Goal: Information Seeking & Learning: Learn about a topic

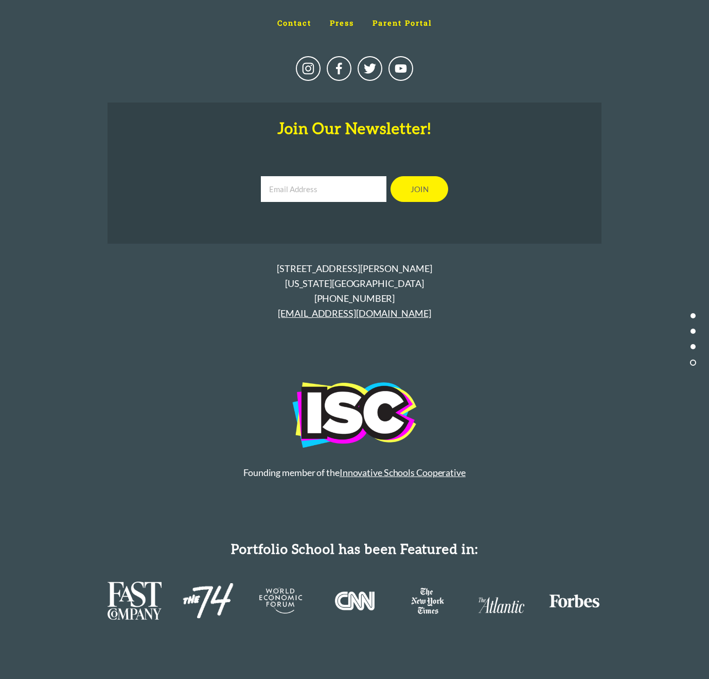
scroll to position [5494, 0]
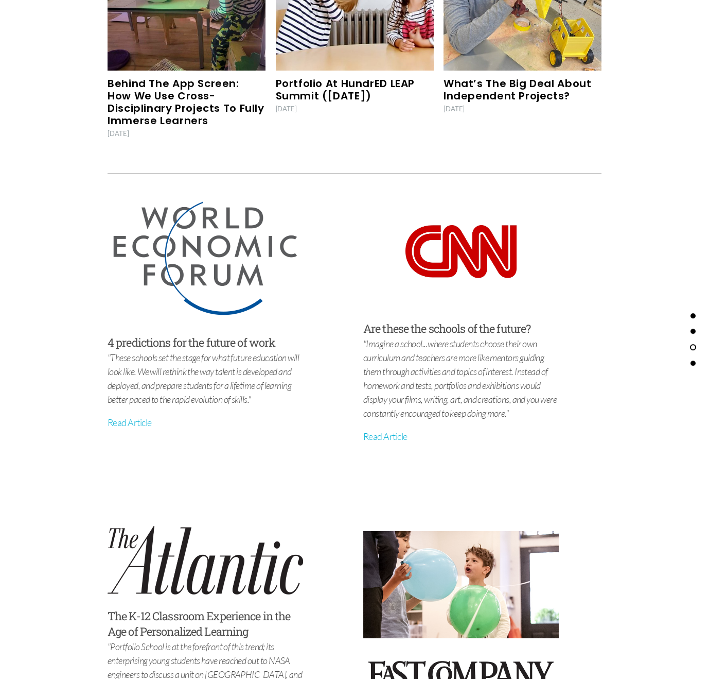
scroll to position [3820, 0]
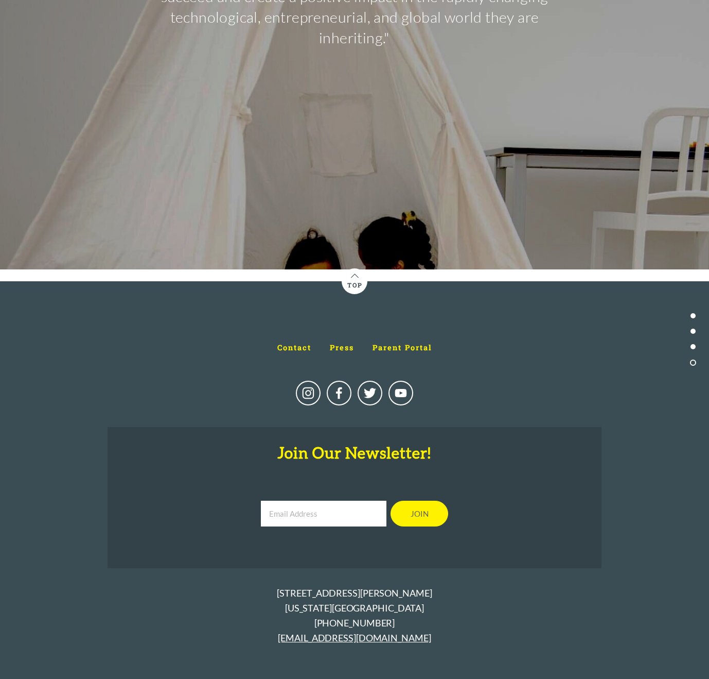
scroll to position [5311, 0]
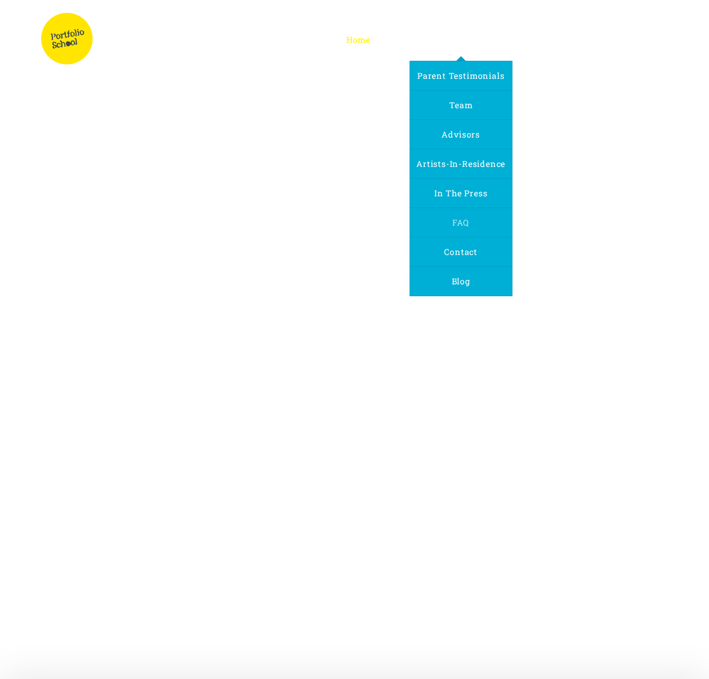
click at [469, 221] on span "FAQ" at bounding box center [461, 222] width 16 height 11
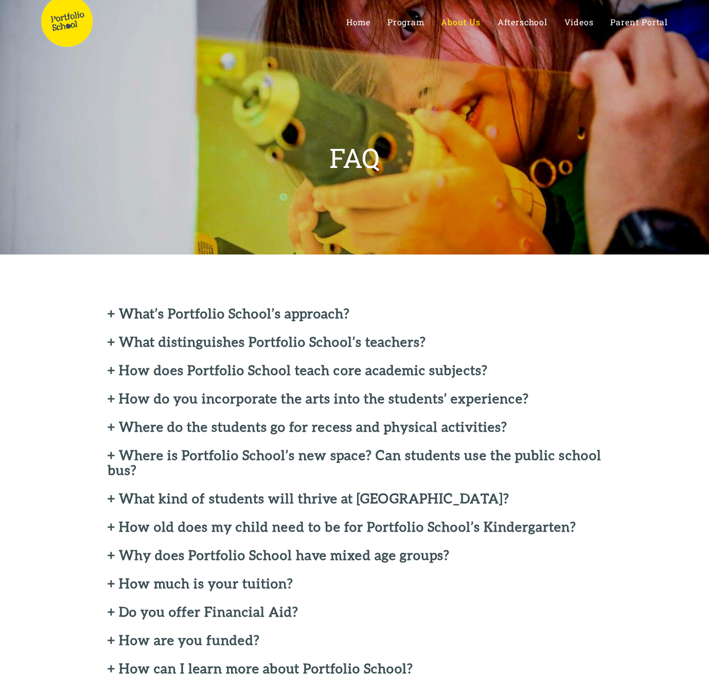
scroll to position [25, 0]
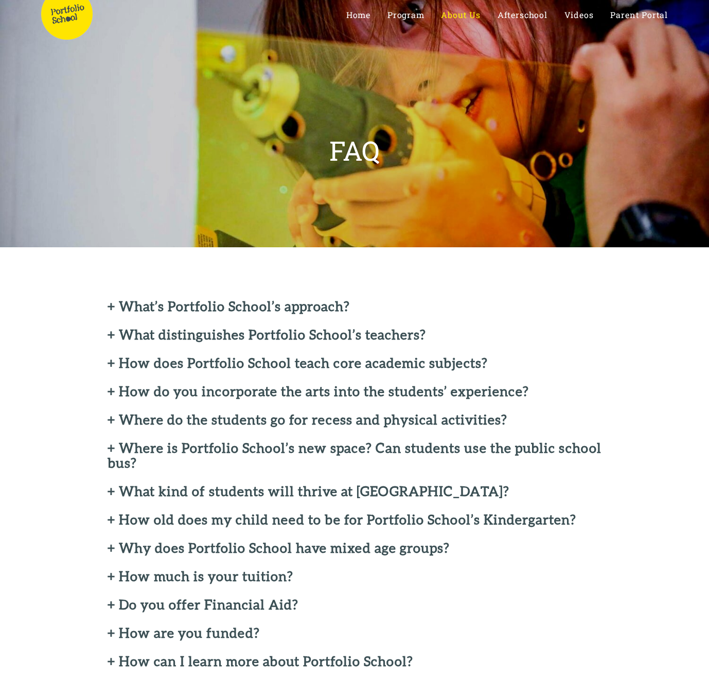
click at [110, 306] on h2 "+ What’s Portfolio School’s approach?" at bounding box center [355, 306] width 494 height 15
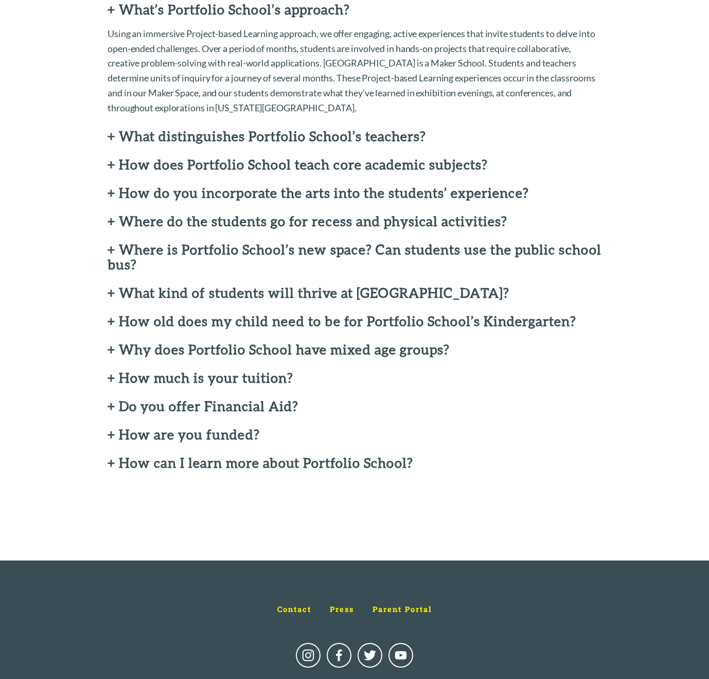
scroll to position [330, 0]
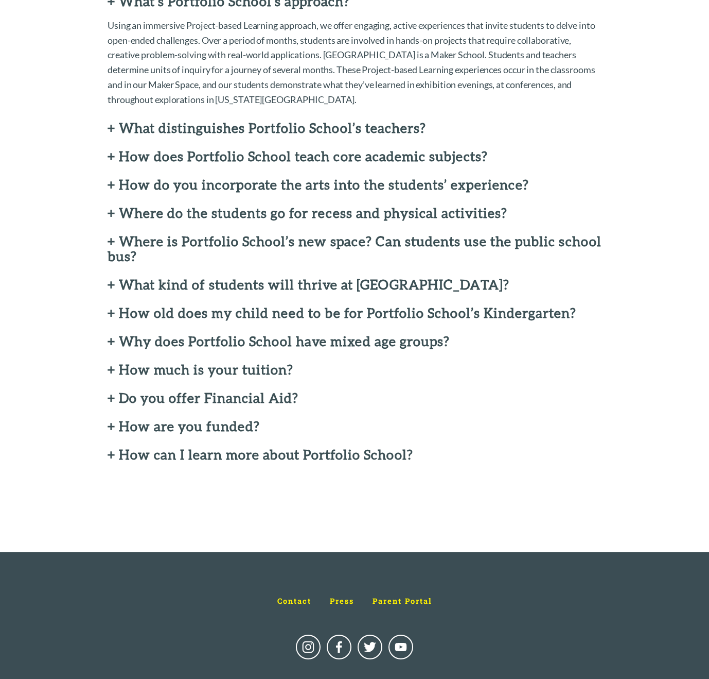
click at [115, 369] on h2 "+ How much is your tuition?" at bounding box center [355, 369] width 494 height 15
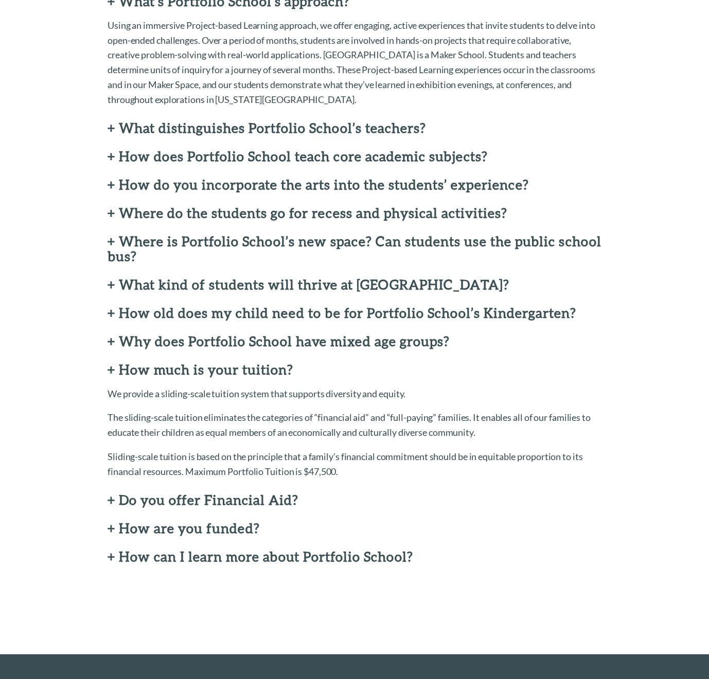
click at [111, 525] on h2 "+ How are you funded?" at bounding box center [355, 528] width 494 height 15
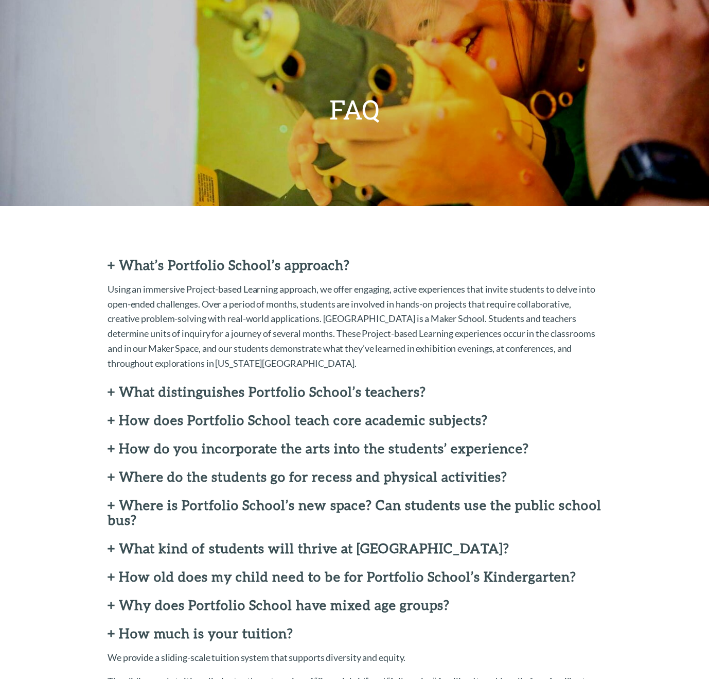
scroll to position [0, 0]
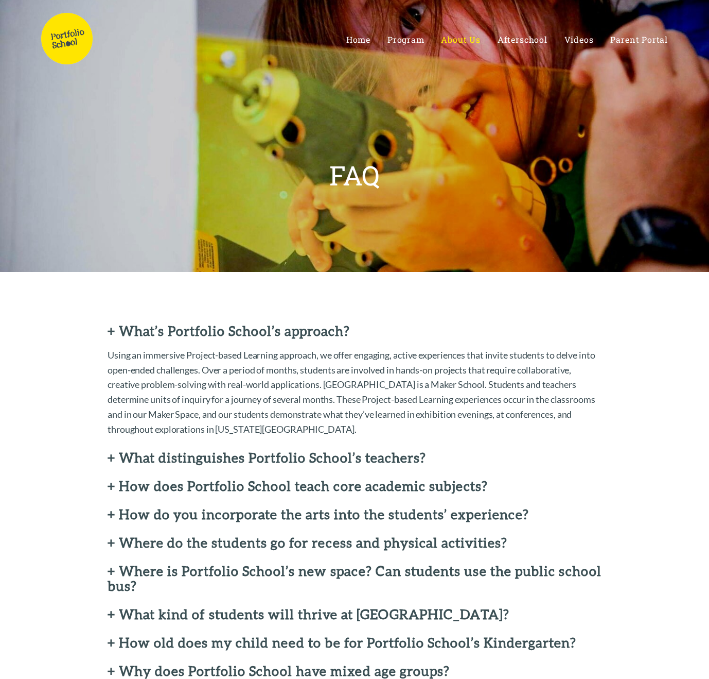
click at [66, 43] on img at bounding box center [66, 38] width 51 height 51
